Goal: Check status: Check status

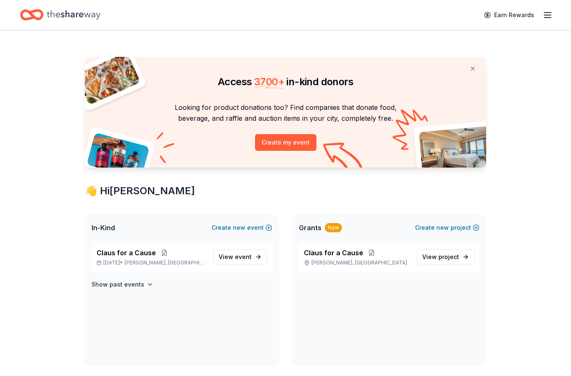
click at [551, 13] on icon "button" at bounding box center [548, 15] width 10 height 10
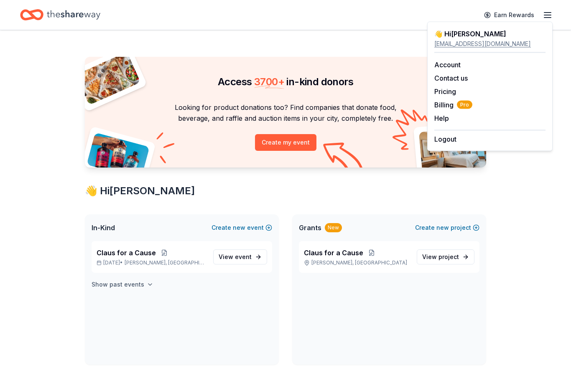
click at [123, 285] on h4 "Show past events" at bounding box center [118, 285] width 53 height 10
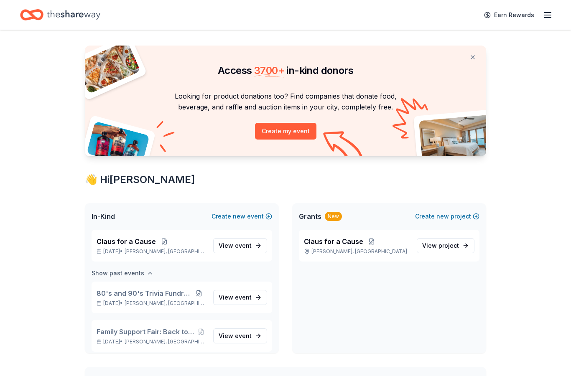
scroll to position [12, 0]
click at [235, 239] on link "View event" at bounding box center [240, 245] width 54 height 15
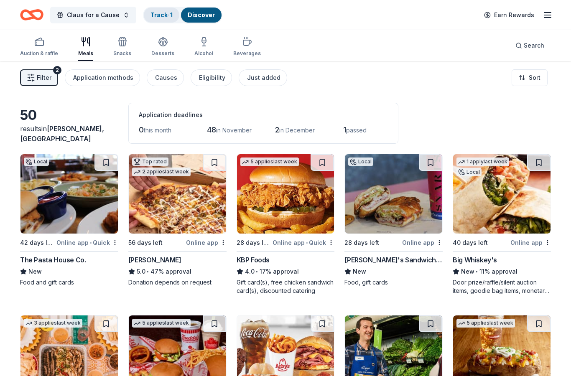
click at [157, 18] on link "Track · 1" at bounding box center [162, 14] width 22 height 7
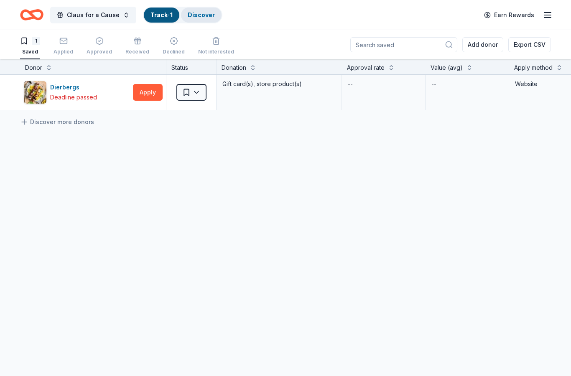
click at [201, 18] on link "Discover" at bounding box center [201, 14] width 27 height 7
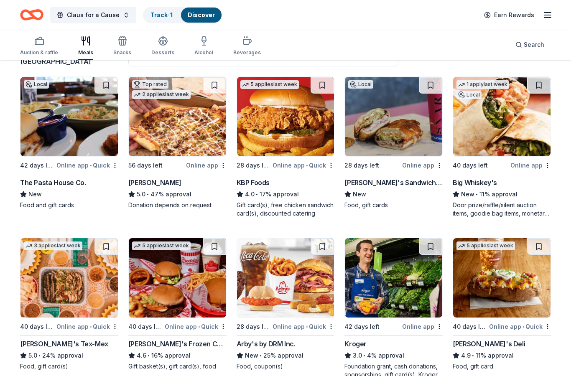
scroll to position [64, 0]
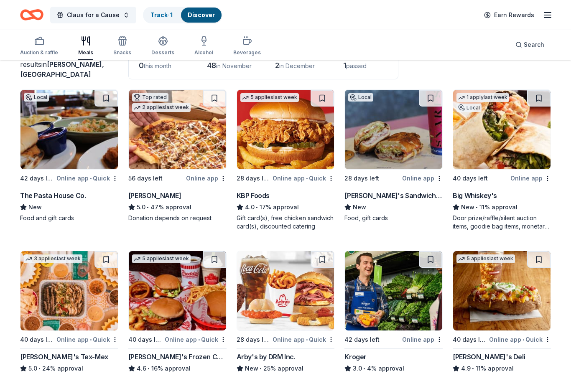
click at [547, 15] on line "button" at bounding box center [547, 15] width 7 height 0
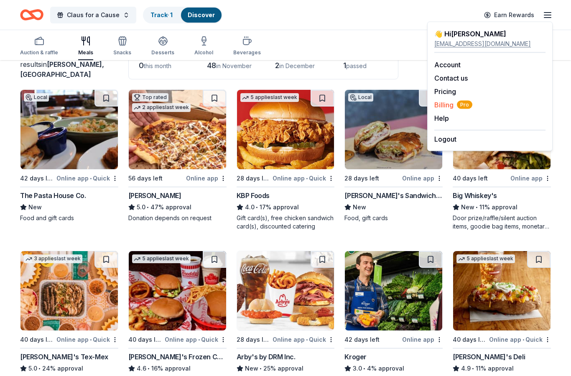
click at [449, 107] on span "Billing Pro" at bounding box center [453, 105] width 38 height 10
